Goal: Task Accomplishment & Management: Use online tool/utility

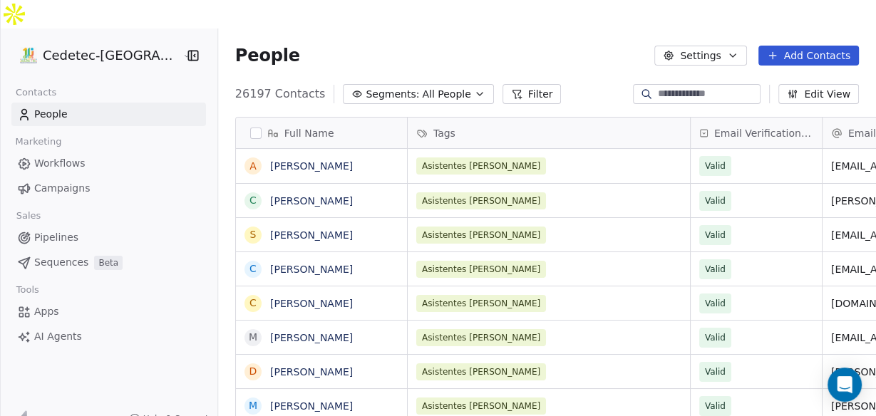
scroll to position [357, 675]
click at [45, 181] on span "Campaigns" at bounding box center [62, 188] width 56 height 15
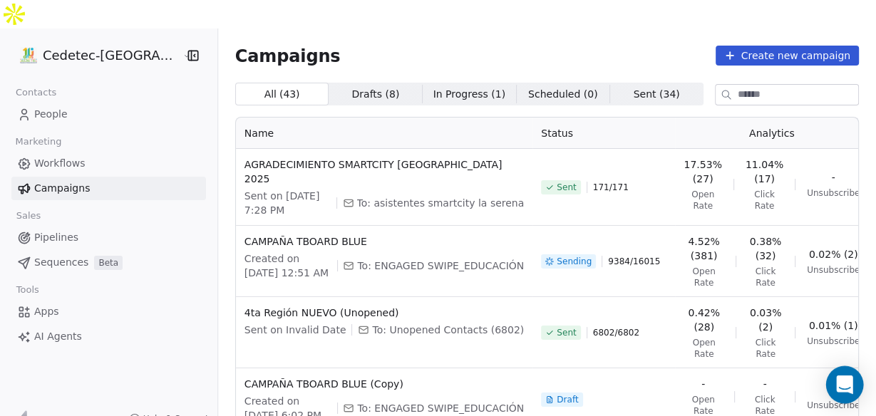
click at [842, 391] on icon "Open Intercom Messenger" at bounding box center [845, 385] width 19 height 19
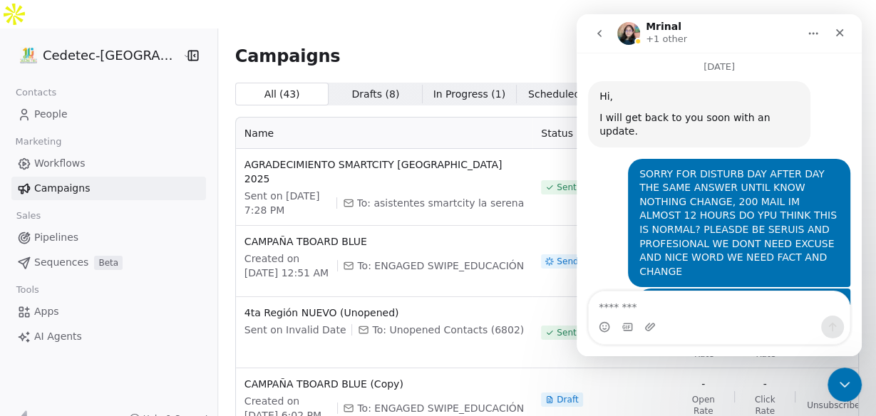
scroll to position [3291, 0]
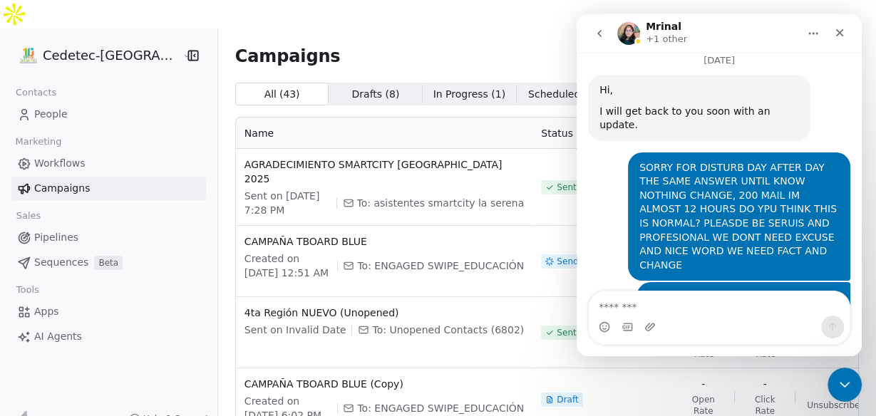
click at [681, 303] on textarea "Message…" at bounding box center [719, 304] width 261 height 24
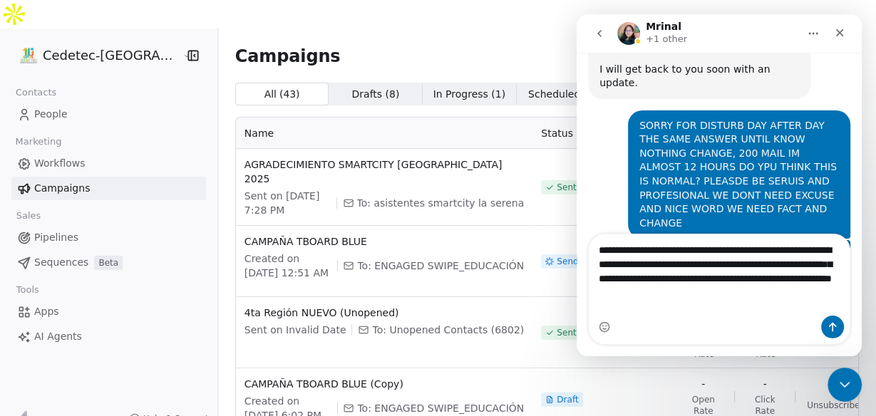
scroll to position [3348, 0]
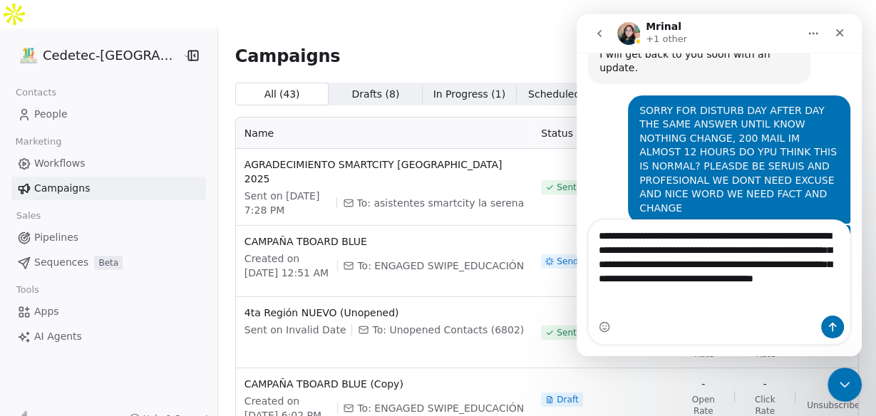
type textarea "**********"
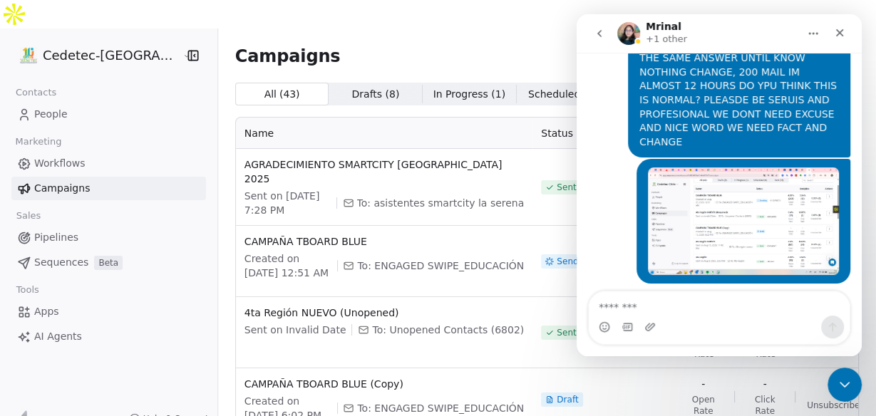
scroll to position [3423, 0]
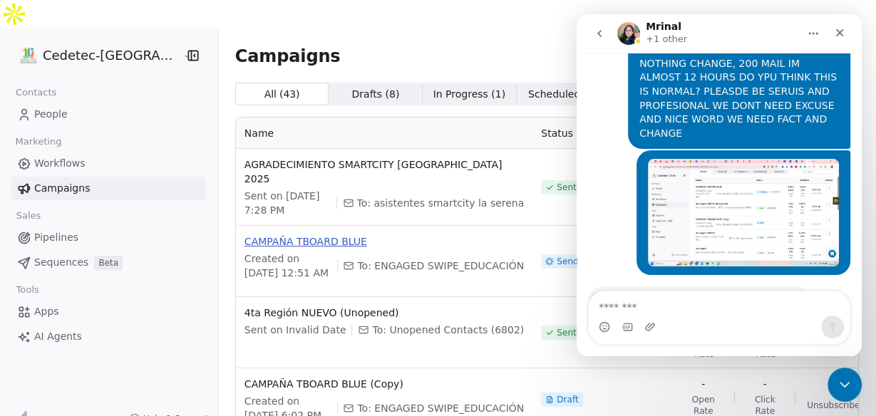
click at [476, 235] on span "CAMPAÑA TBOARD BLUE" at bounding box center [385, 242] width 280 height 14
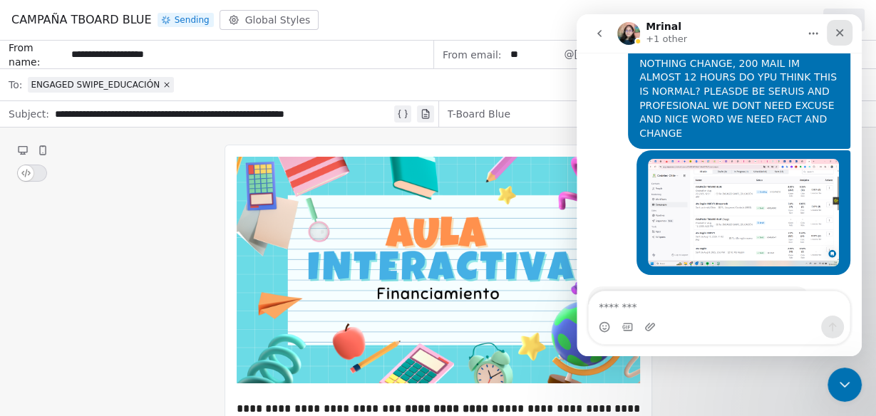
click at [843, 34] on icon "Close" at bounding box center [839, 32] width 11 height 11
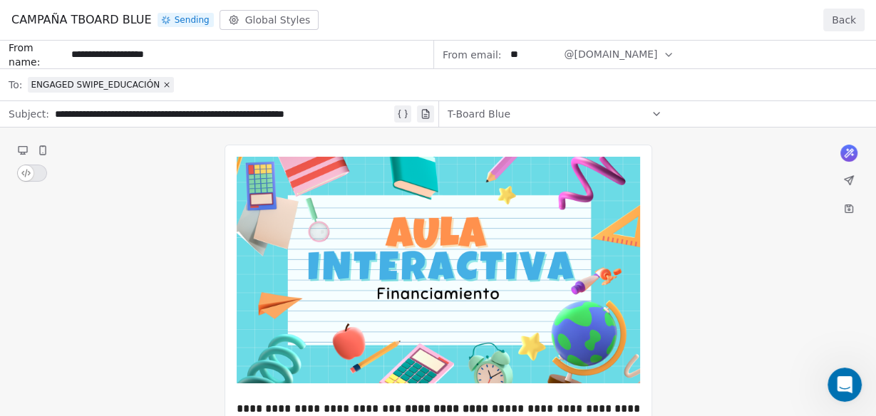
scroll to position [3422, 0]
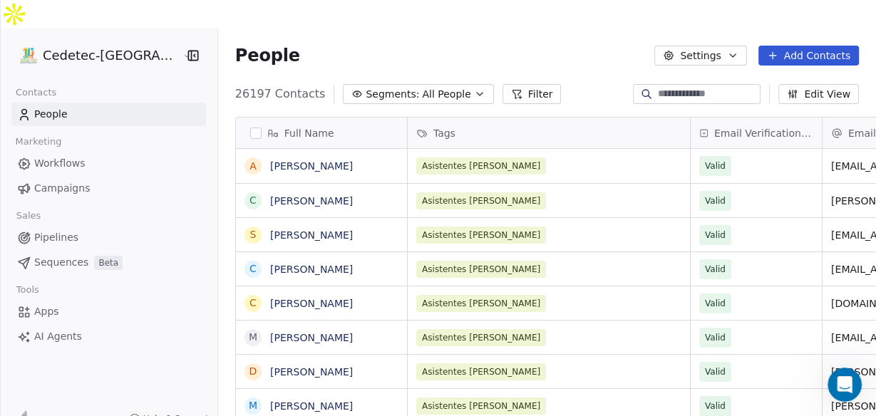
scroll to position [357, 675]
click at [67, 181] on span "Campaigns" at bounding box center [62, 188] width 56 height 15
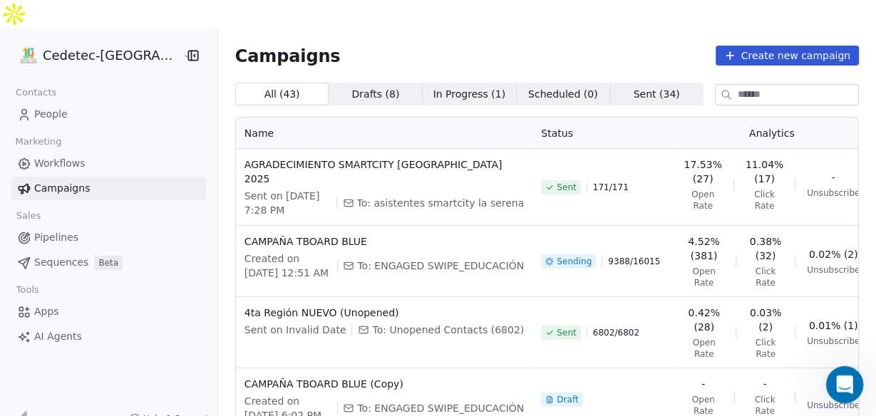
click at [841, 381] on icon "Open Intercom Messenger" at bounding box center [844, 384] width 24 height 24
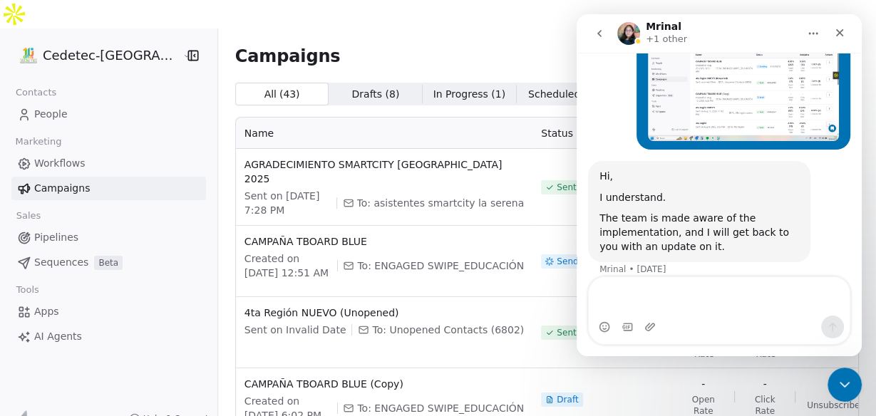
scroll to position [3563, 0]
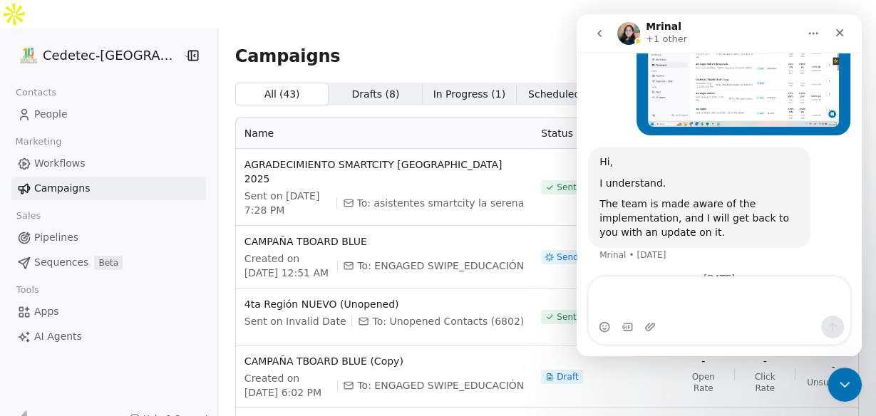
click at [716, 302] on div "UFFFF AGAIN US MORE THAN N3 DAYS TO SEND A CAMPAIGN FREALLY WE DONT KNOW HAVE T…" at bounding box center [740, 351] width 200 height 98
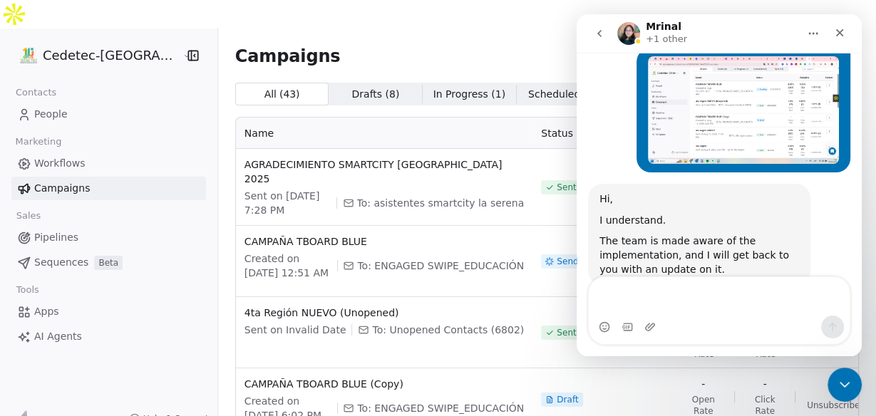
scroll to position [3506, 0]
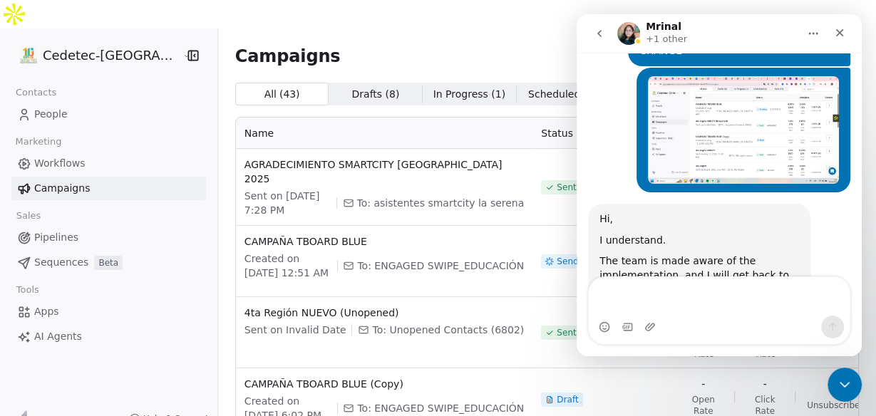
click at [502, 46] on div "Campaigns Create new campaign" at bounding box center [547, 56] width 624 height 20
click at [849, 390] on icon "Close Intercom Messenger" at bounding box center [842, 382] width 17 height 17
